Goal: Transaction & Acquisition: Purchase product/service

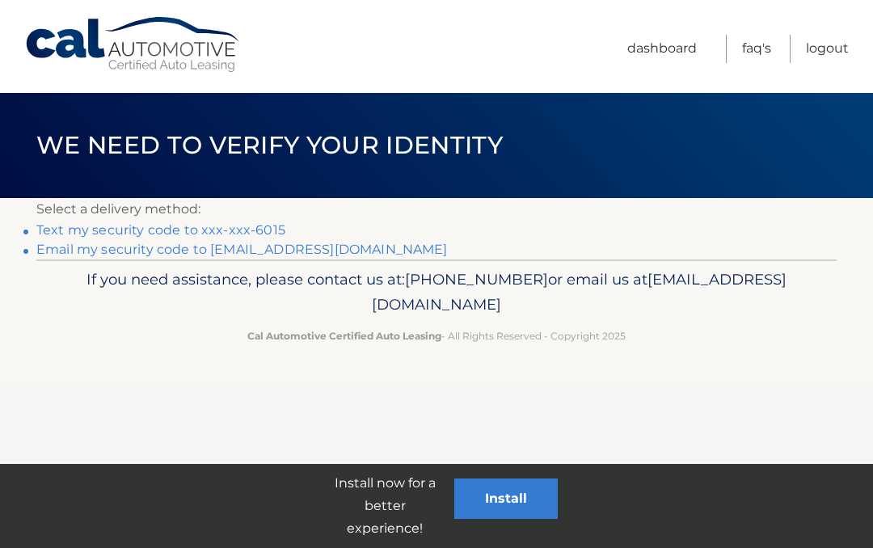
click at [80, 230] on link "Text my security code to xxx-xxx-6015" at bounding box center [160, 229] width 249 height 15
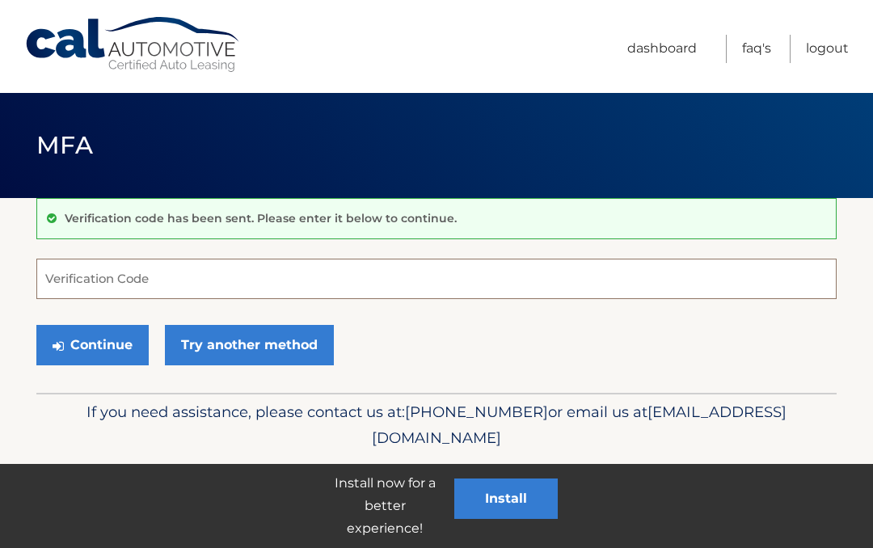
click at [63, 279] on input "Verification Code" at bounding box center [436, 279] width 801 height 40
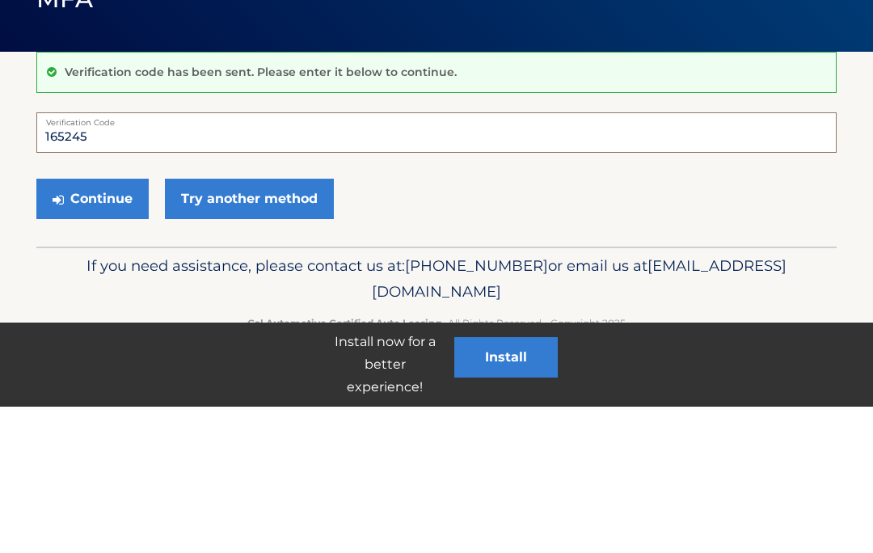
type input "165245"
click at [67, 325] on button "Continue" at bounding box center [92, 345] width 112 height 40
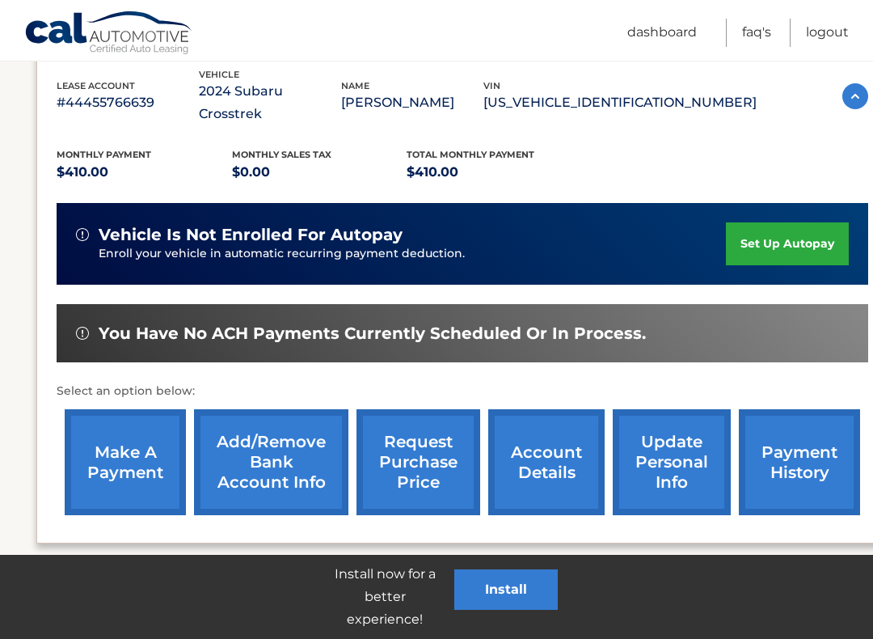
scroll to position [292, 0]
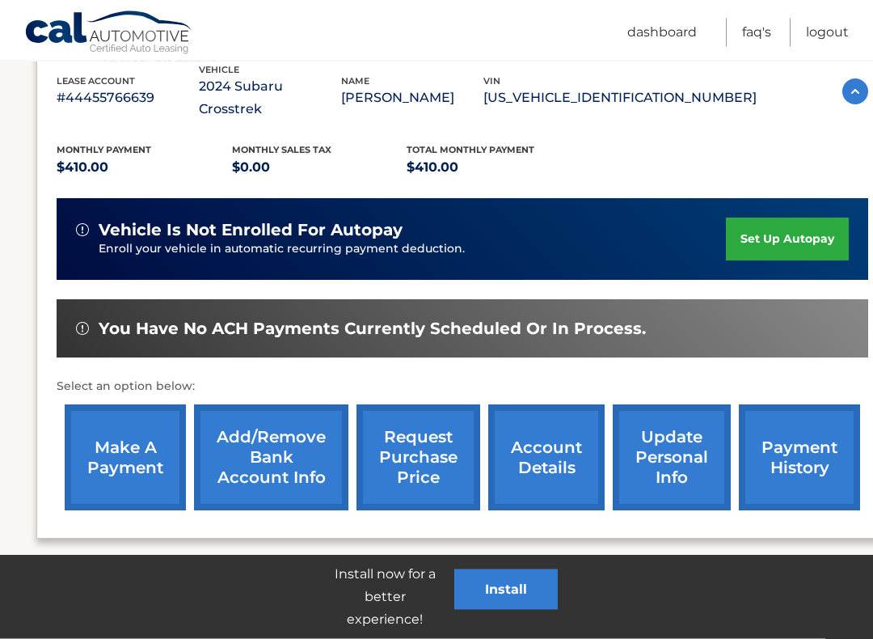
click at [119, 434] on link "make a payment" at bounding box center [125, 458] width 121 height 106
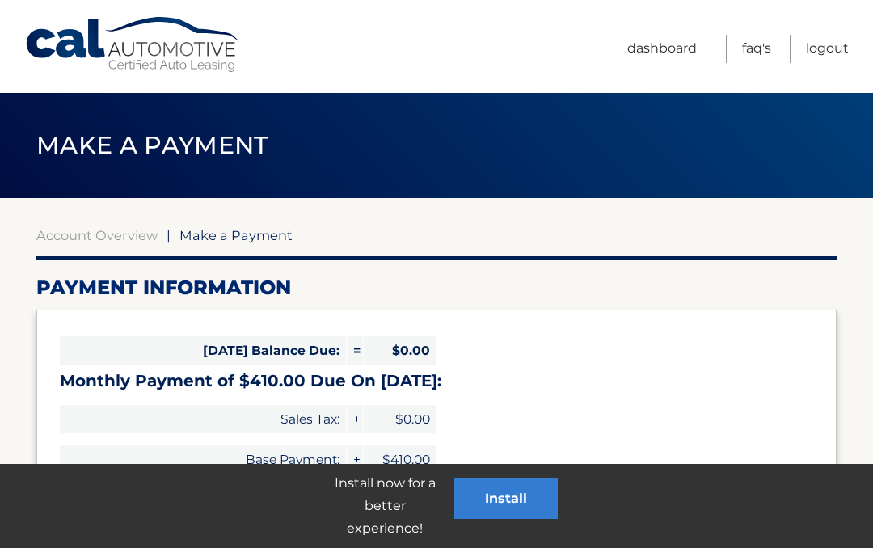
select select "YmE2ZTAyODItYjAwNy00M2VmLTkzYmYtNmUzZWIwMDFhMTAy"
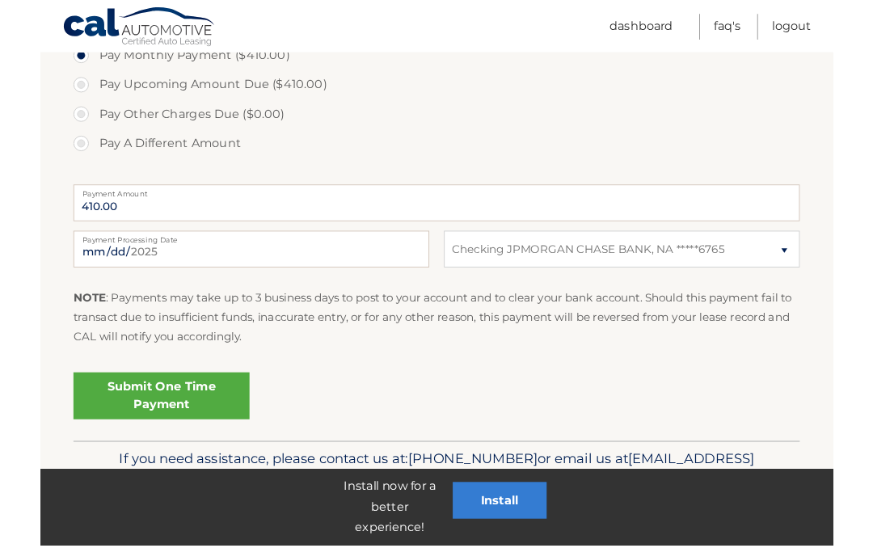
scroll to position [548, 0]
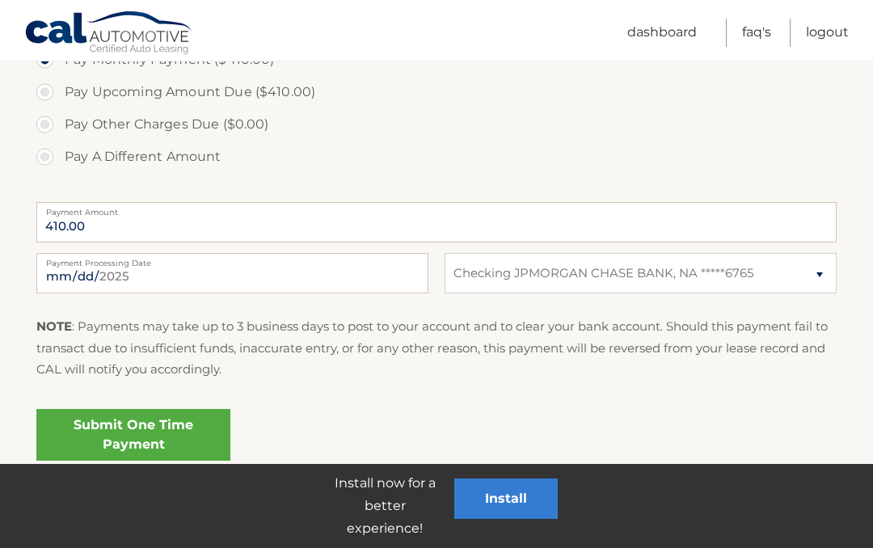
click at [112, 431] on link "Submit One Time Payment" at bounding box center [133, 435] width 194 height 52
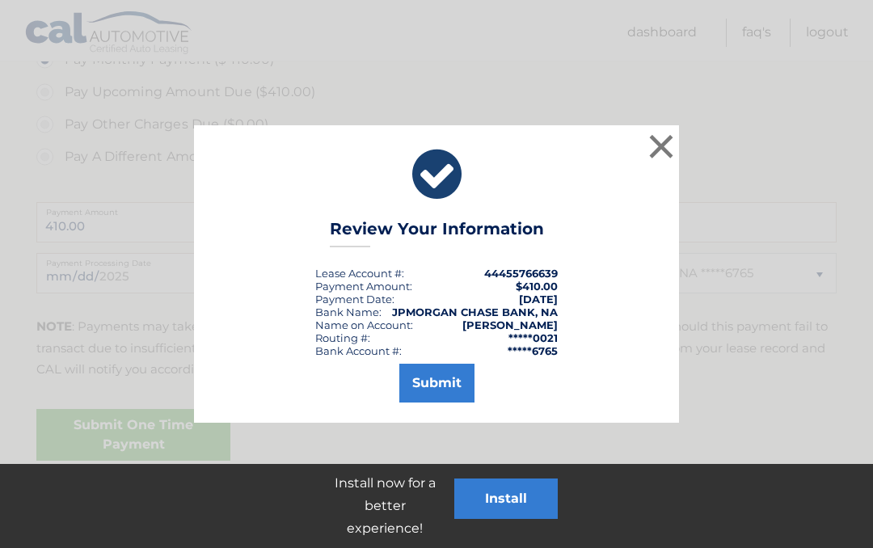
click at [425, 388] on button "Submit" at bounding box center [436, 383] width 75 height 39
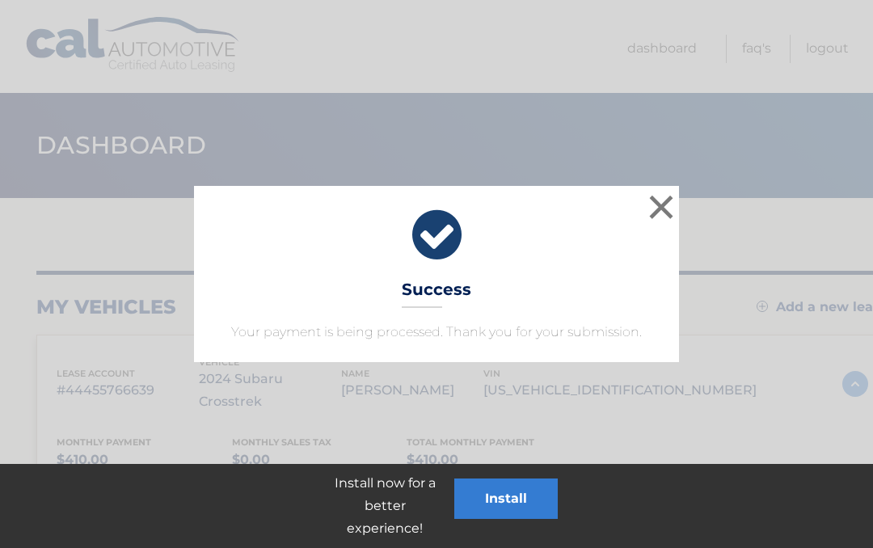
click at [657, 207] on button "×" at bounding box center [661, 207] width 32 height 32
